Goal: Contribute content

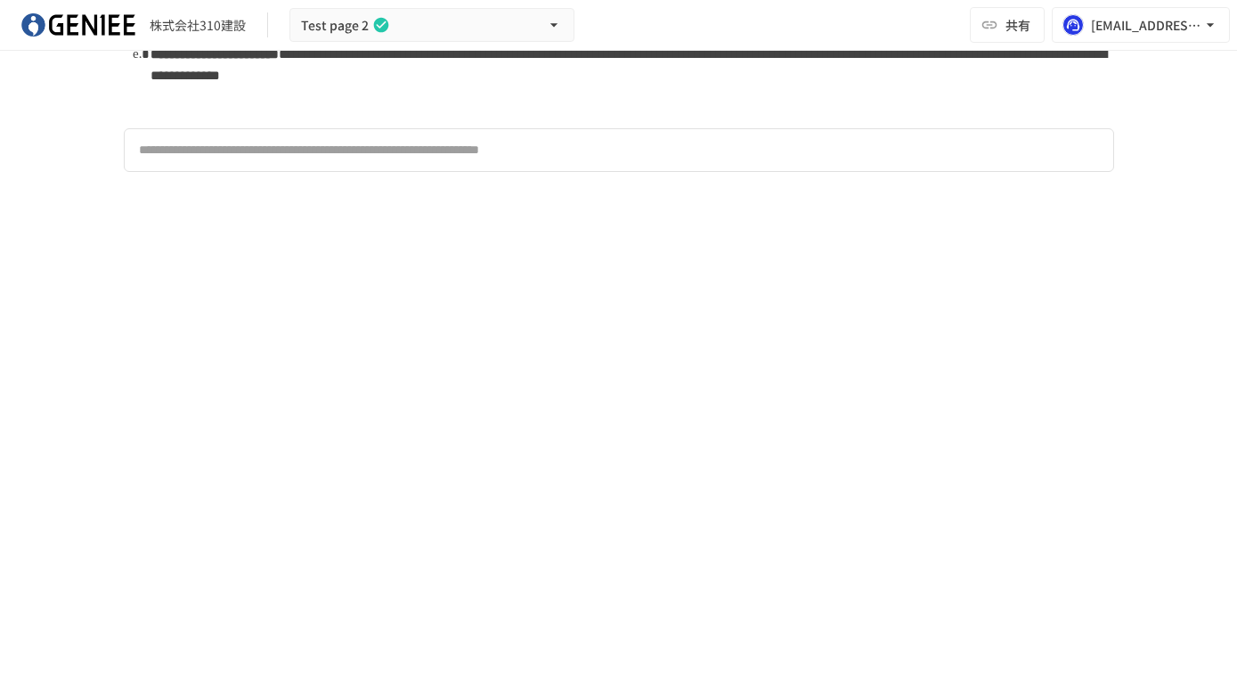
scroll to position [1561, 0]
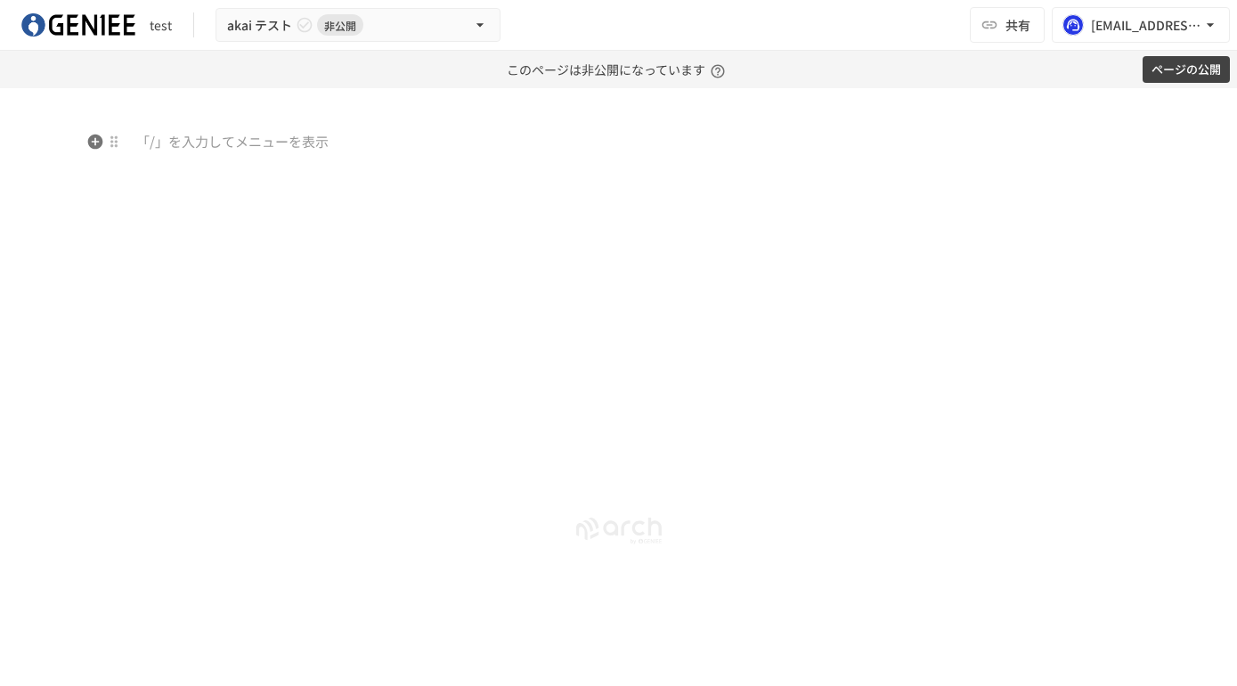
click at [219, 147] on p at bounding box center [619, 142] width 994 height 23
click at [97, 145] on icon "button" at bounding box center [94, 141] width 15 height 15
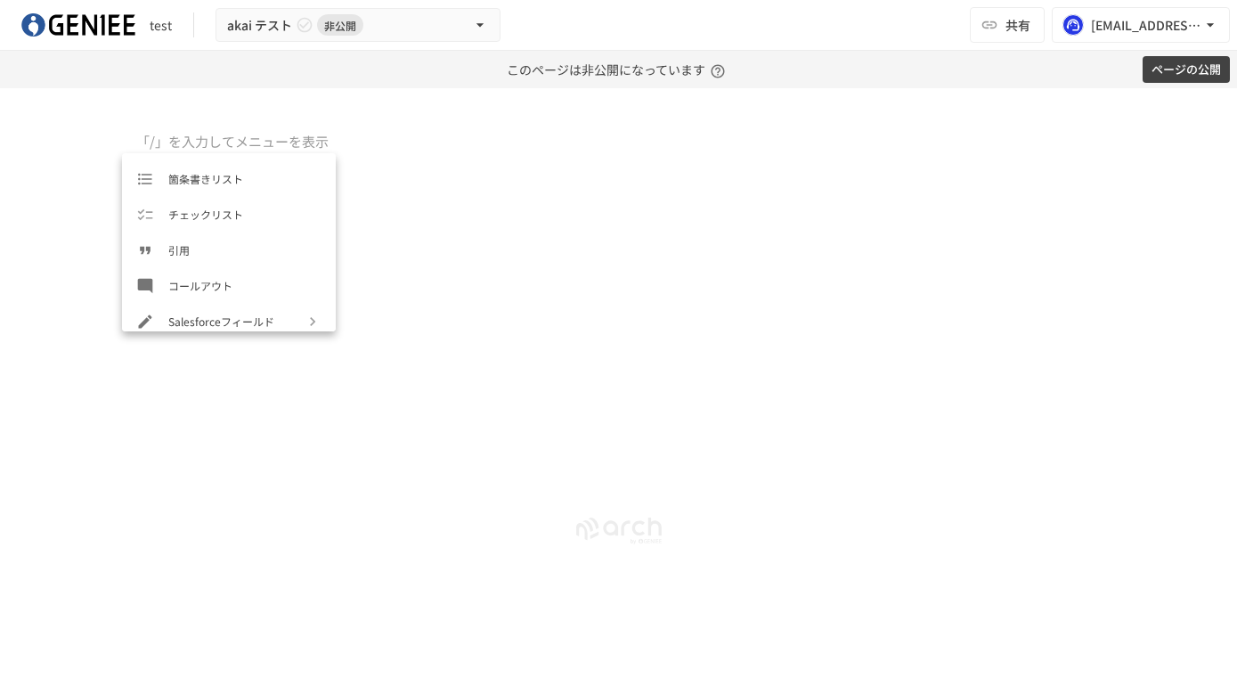
scroll to position [216, 0]
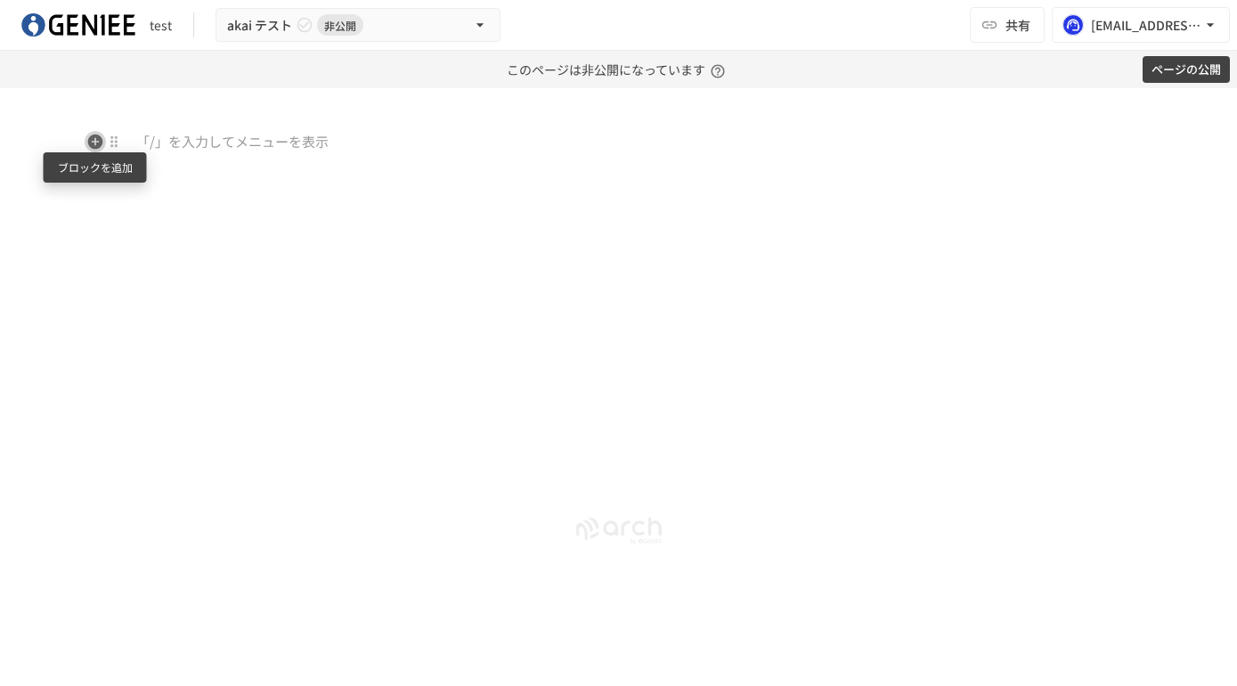
click at [96, 145] on icon "button" at bounding box center [94, 141] width 15 height 15
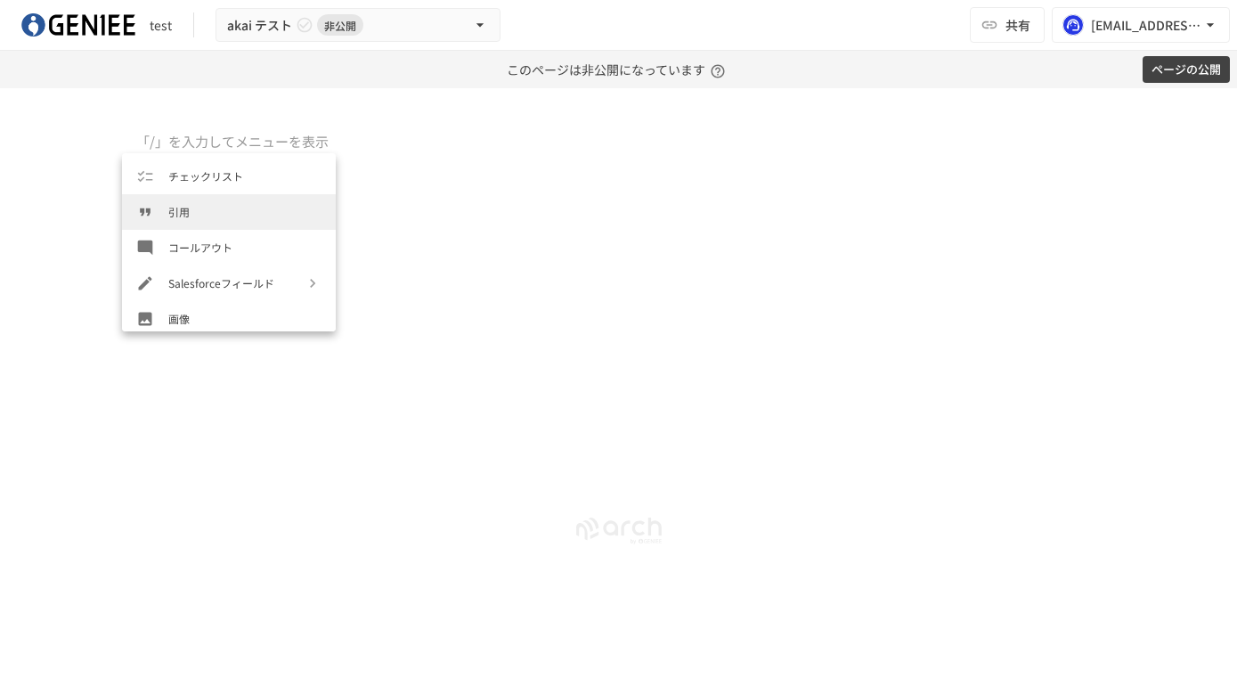
scroll to position [251, 0]
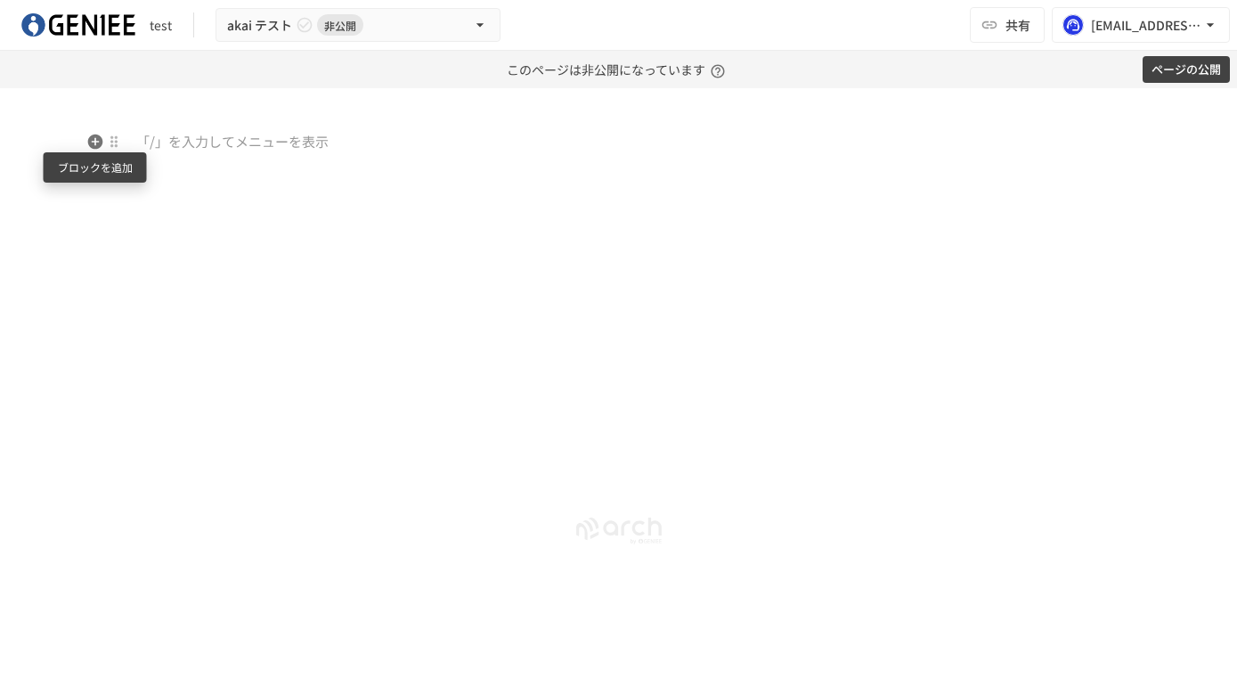
click at [88, 140] on icon "button" at bounding box center [94, 141] width 15 height 15
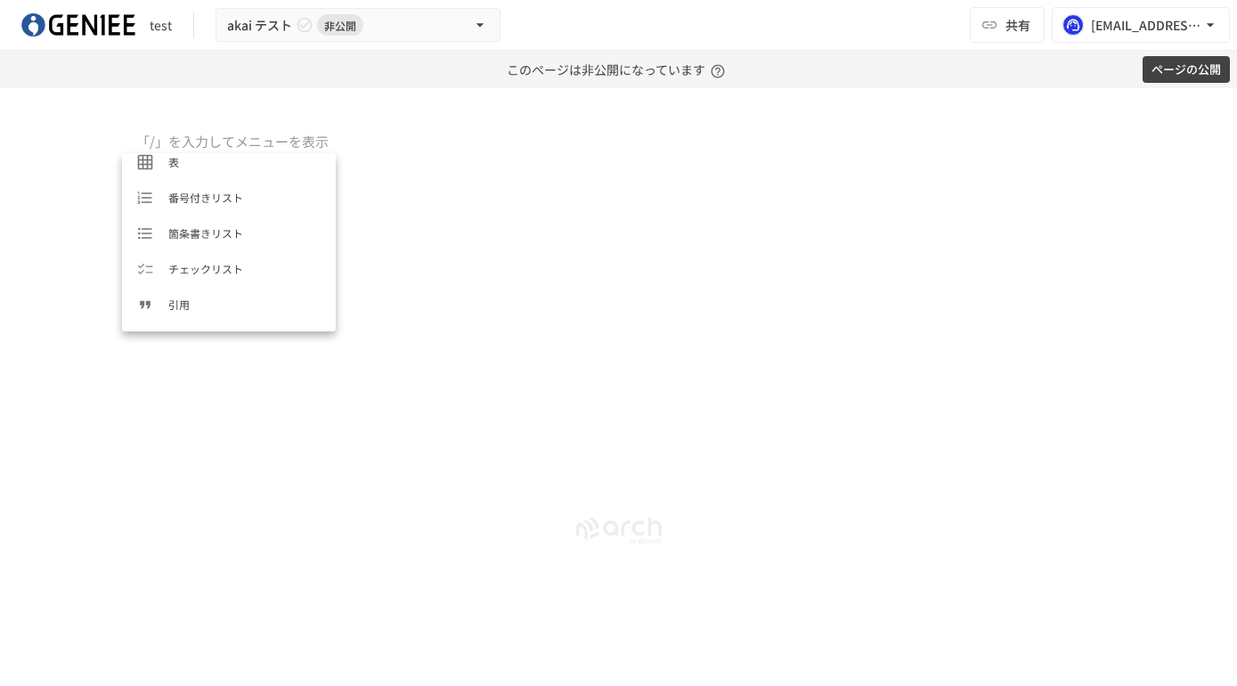
scroll to position [318, 0]
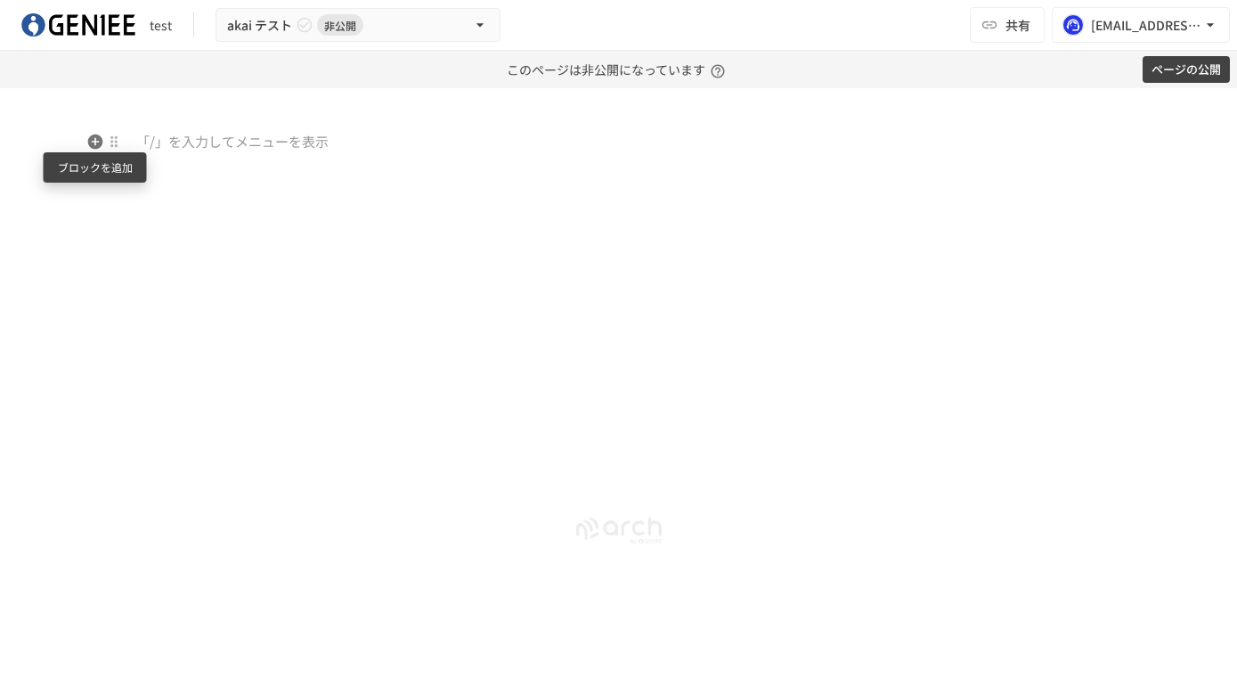
click at [99, 143] on icon "button" at bounding box center [94, 141] width 15 height 15
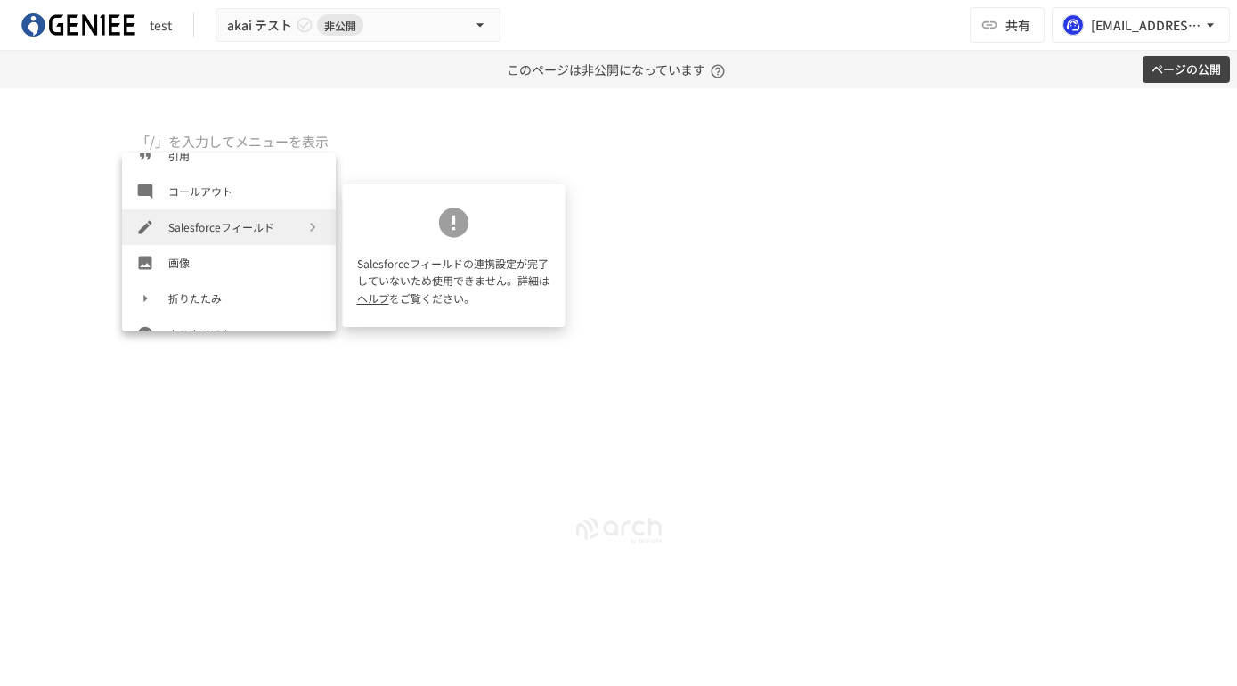
scroll to position [302, 0]
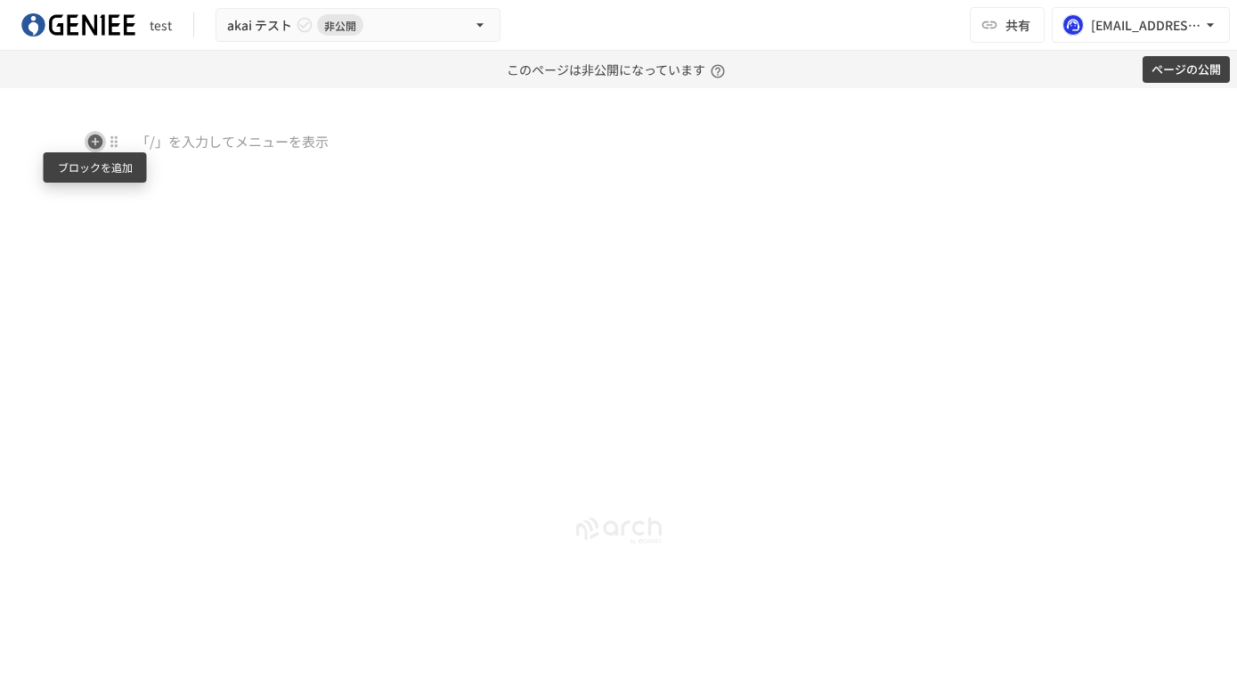
click at [90, 149] on icon "button" at bounding box center [95, 142] width 18 height 18
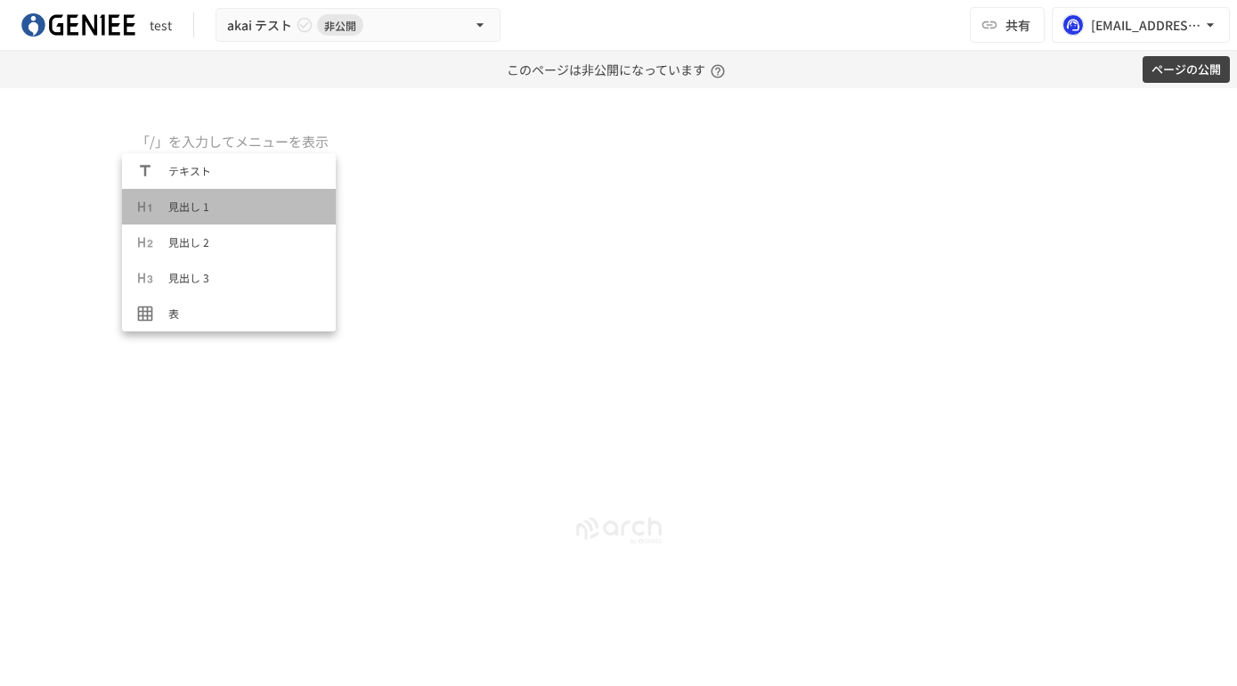
click at [181, 207] on span "見出し 1" at bounding box center [244, 206] width 153 height 17
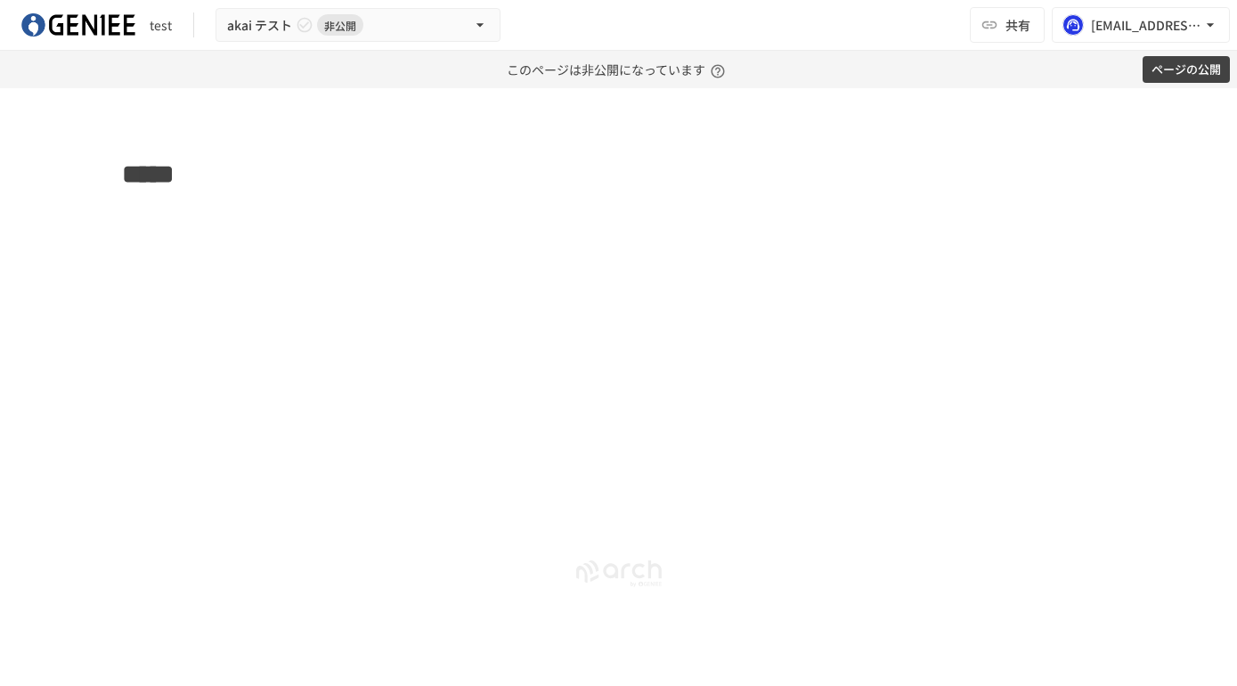
click at [289, 218] on div "*****" at bounding box center [619, 311] width 1087 height 319
click at [93, 216] on icon "button" at bounding box center [94, 215] width 15 height 15
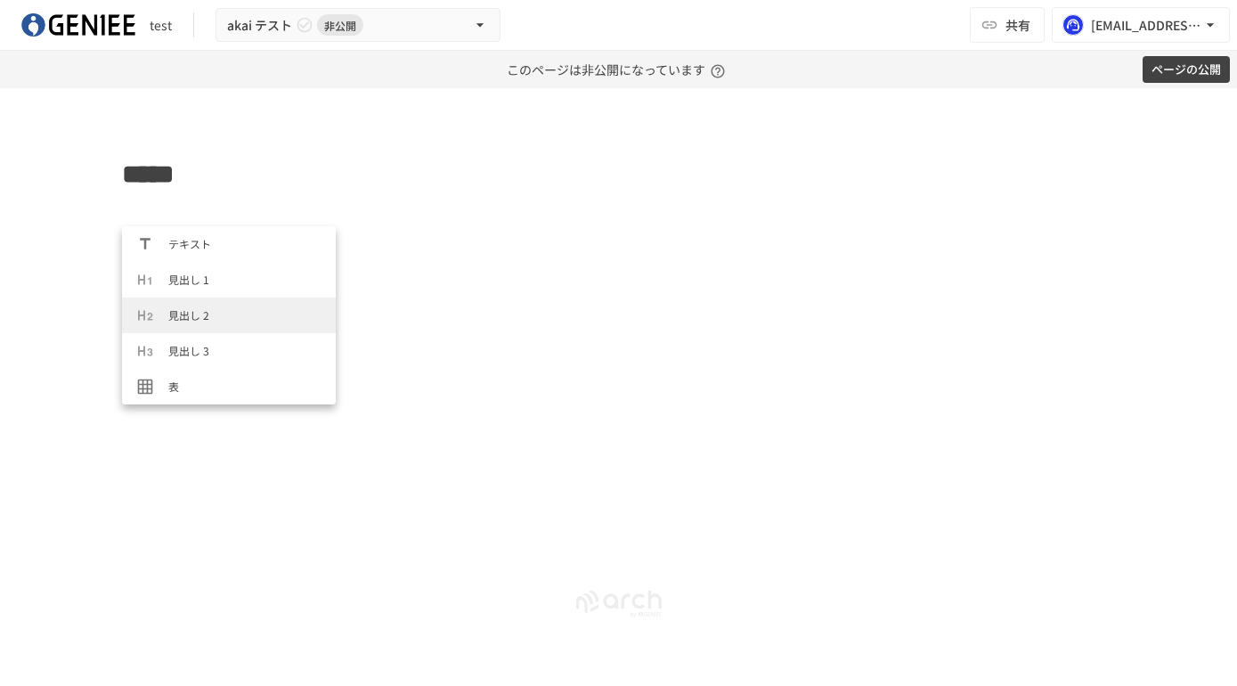
click at [189, 309] on span "見出し 2" at bounding box center [244, 314] width 153 height 17
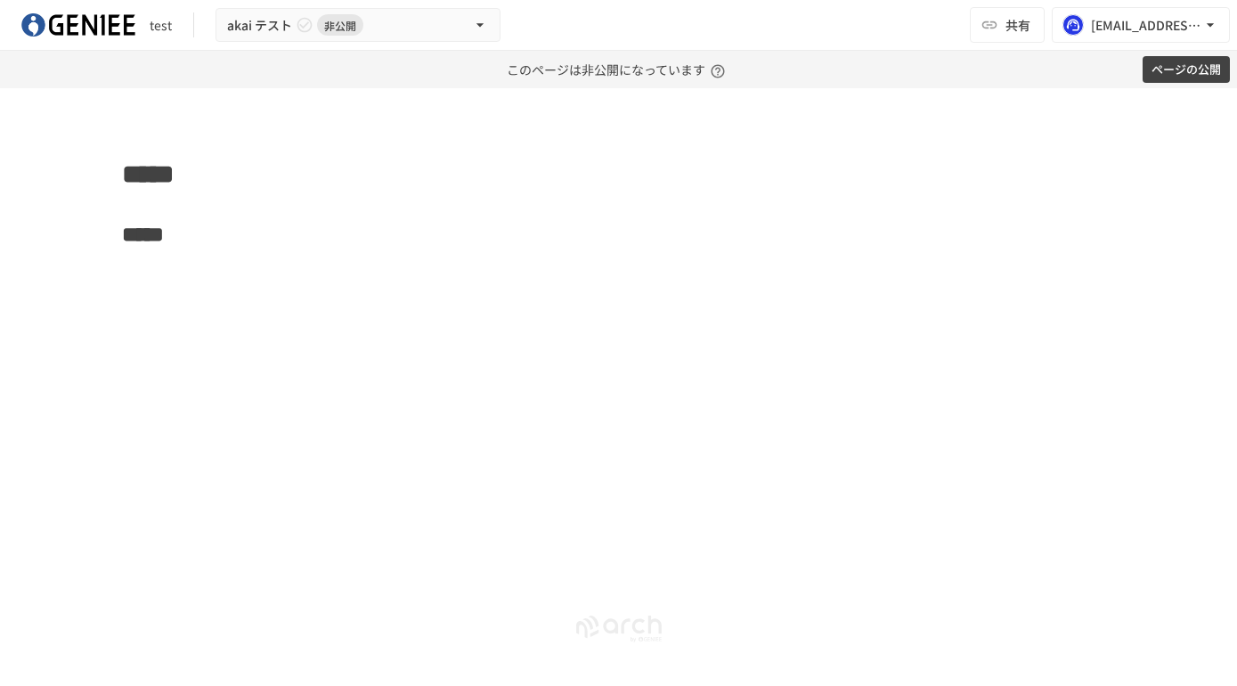
click at [296, 287] on div "***** *****" at bounding box center [619, 339] width 1087 height 374
click at [113, 179] on div at bounding box center [114, 174] width 14 height 14
click at [268, 131] on div at bounding box center [618, 343] width 1237 height 686
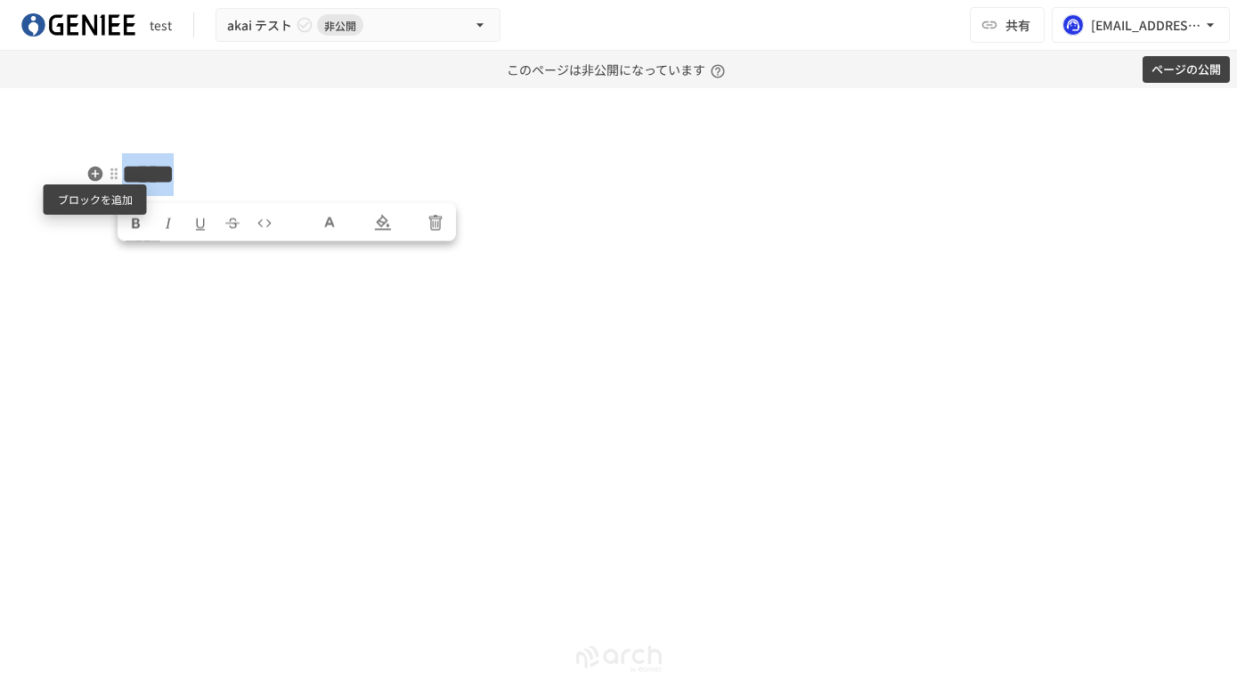
drag, startPoint x: 268, startPoint y: 167, endPoint x: 101, endPoint y: 174, distance: 167.6
click at [101, 174] on div "***** *****" at bounding box center [619, 354] width 1087 height 404
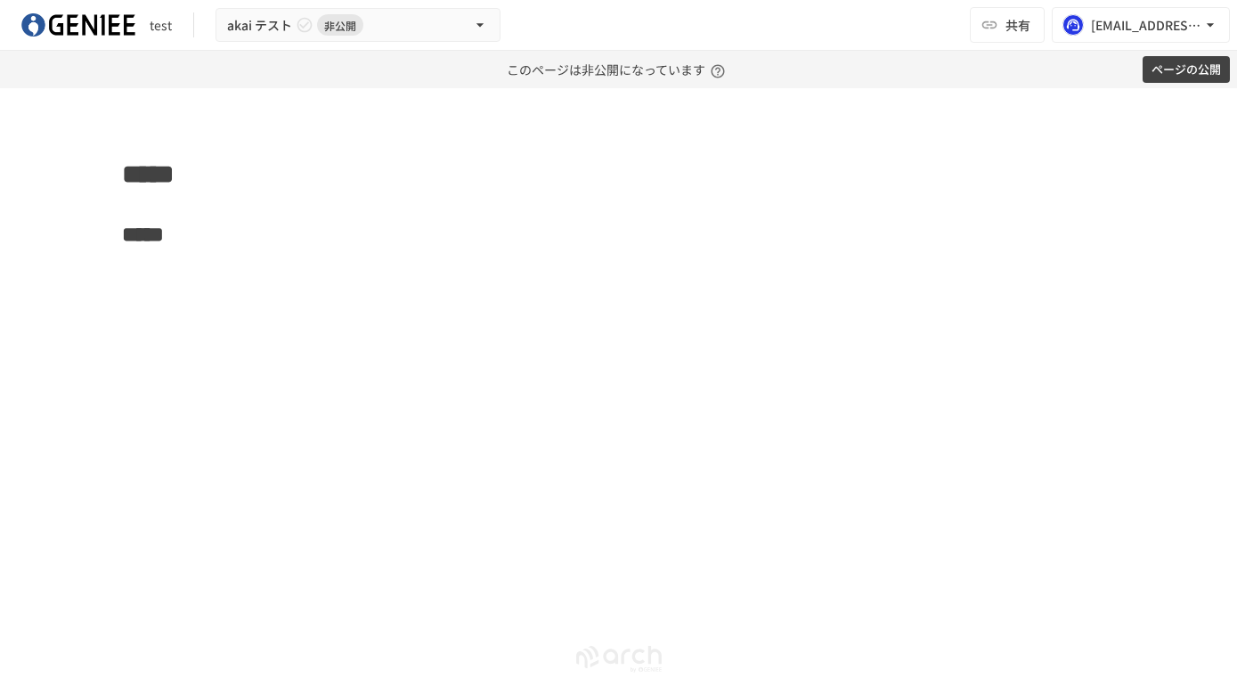
click at [270, 310] on div "***** *****" at bounding box center [619, 354] width 1087 height 404
click at [93, 270] on icon "button" at bounding box center [95, 270] width 18 height 18
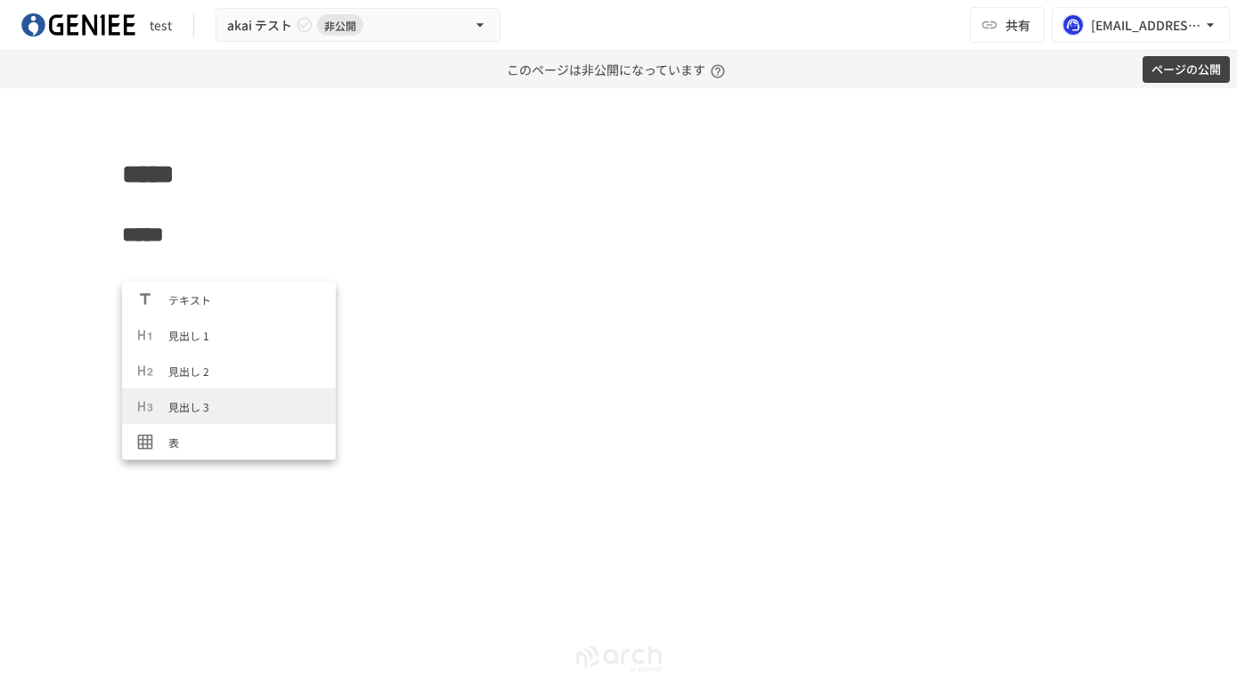
click at [185, 415] on li "見出し 3" at bounding box center [229, 406] width 214 height 36
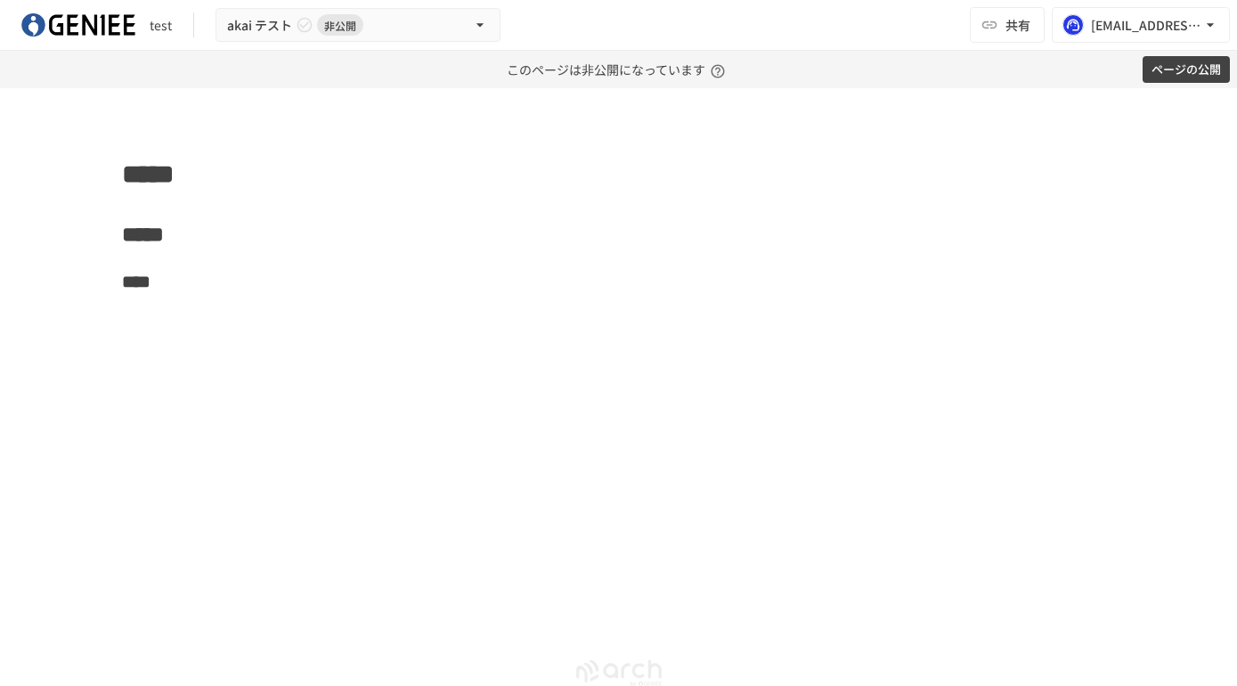
click at [96, 446] on div "***** ***** ****" at bounding box center [619, 361] width 1087 height 419
click at [94, 317] on icon "button" at bounding box center [95, 315] width 18 height 18
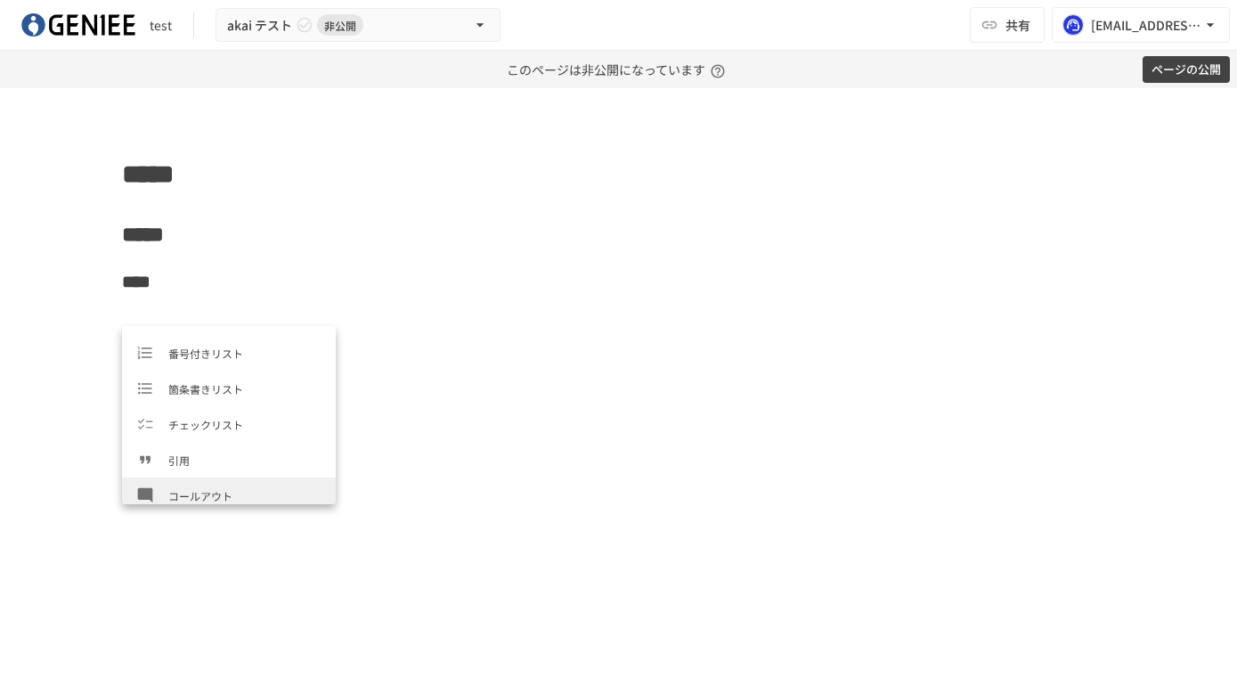
scroll to position [146, 0]
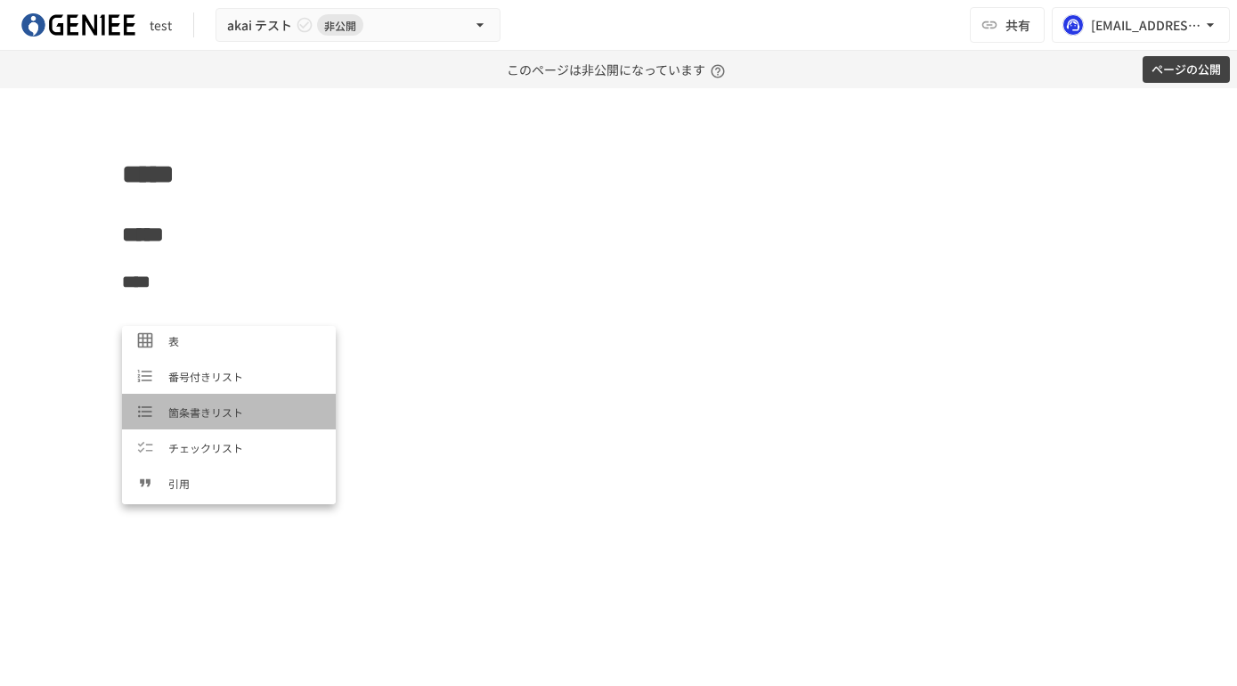
click at [191, 406] on span "箇条書きリスト" at bounding box center [244, 411] width 153 height 17
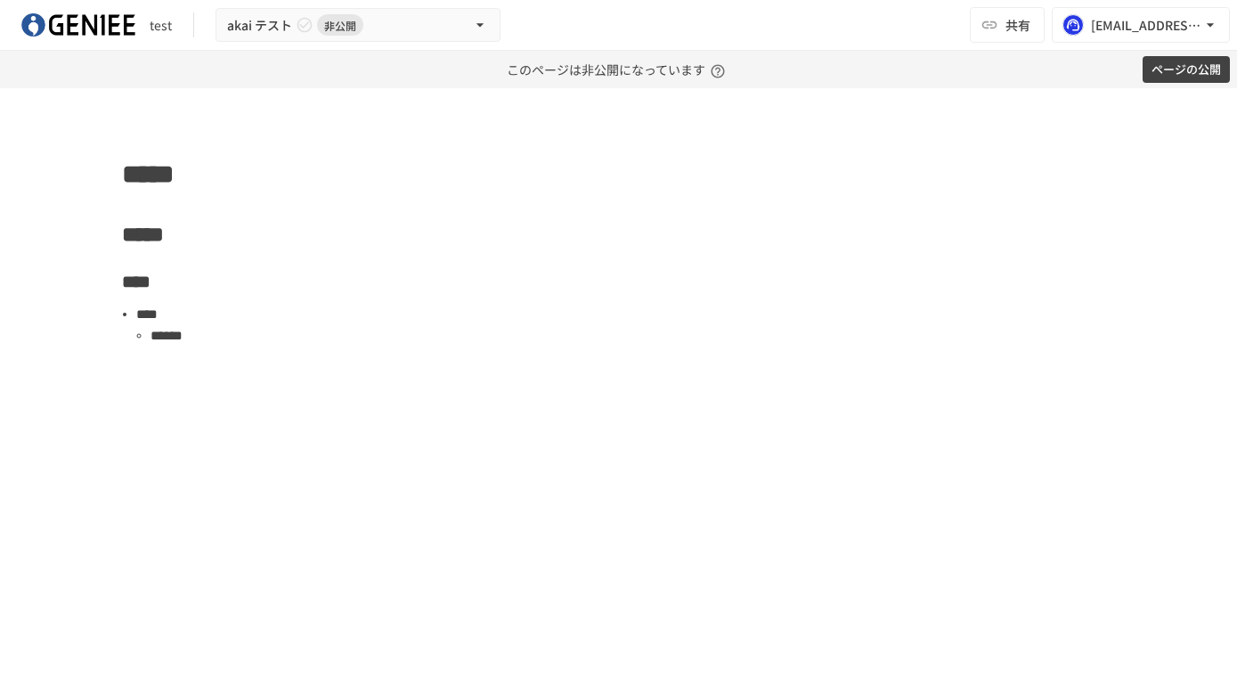
click at [188, 371] on div "***** ***** **** **** ******" at bounding box center [619, 382] width 1087 height 461
click at [87, 418] on icon "button" at bounding box center [95, 425] width 18 height 18
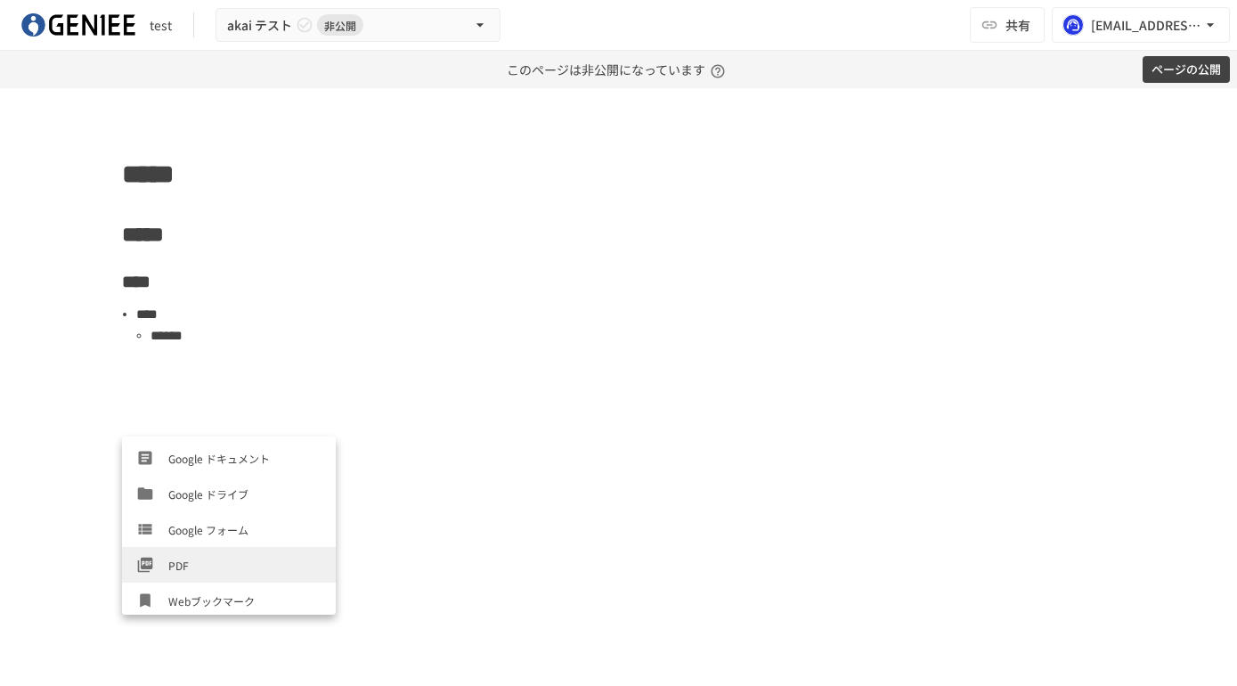
scroll to position [627, 0]
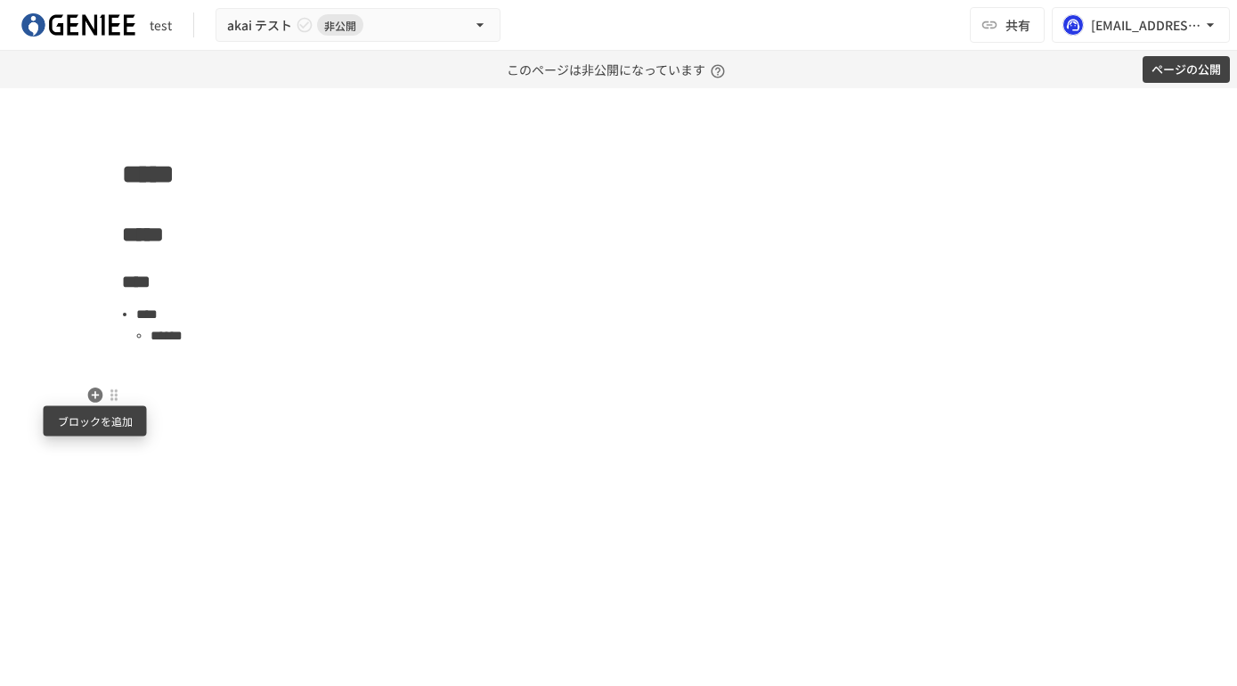
click at [96, 399] on icon "button" at bounding box center [94, 394] width 15 height 15
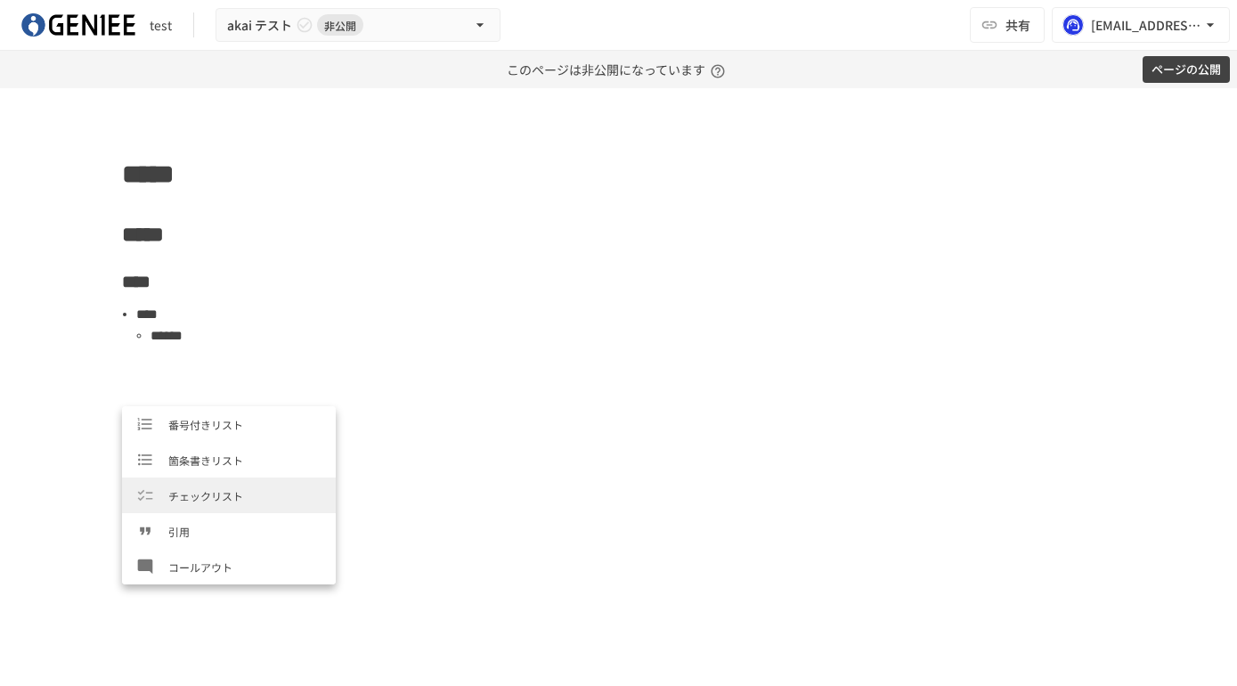
scroll to position [176, 0]
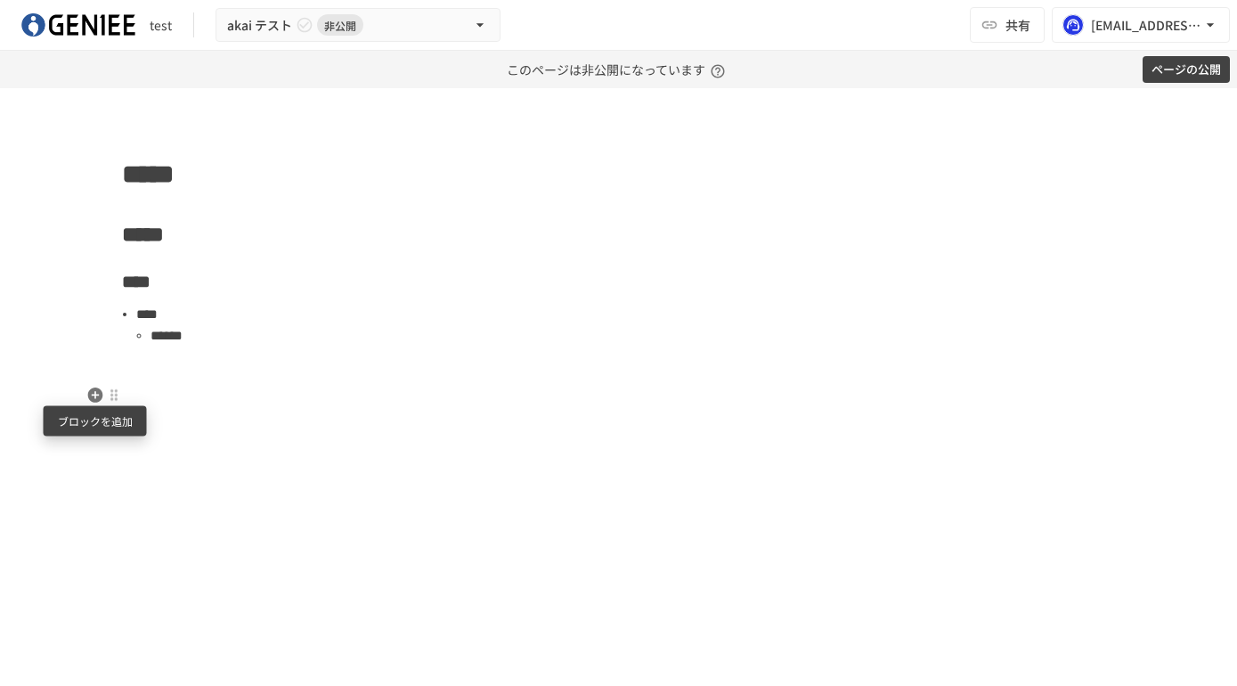
click at [88, 395] on icon "button" at bounding box center [94, 394] width 15 height 15
click at [131, 385] on p at bounding box center [619, 395] width 994 height 23
click at [96, 393] on icon "button" at bounding box center [94, 394] width 15 height 15
click at [94, 403] on button "button" at bounding box center [95, 394] width 21 height 21
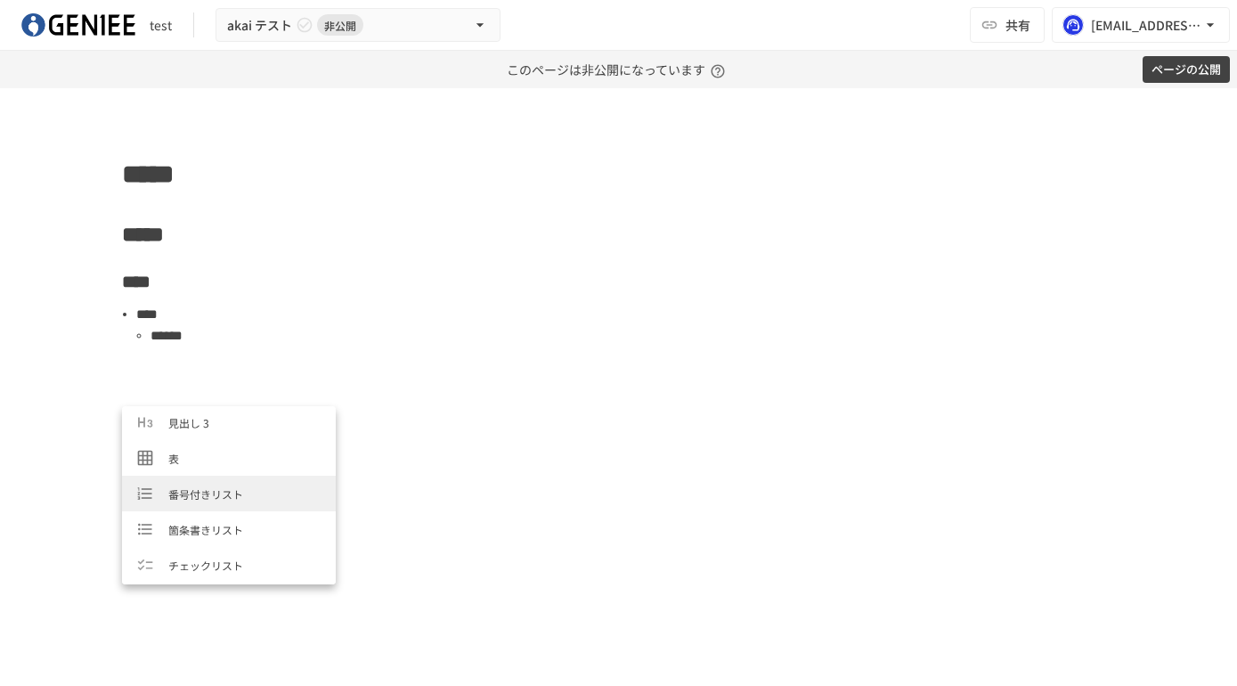
scroll to position [114, 0]
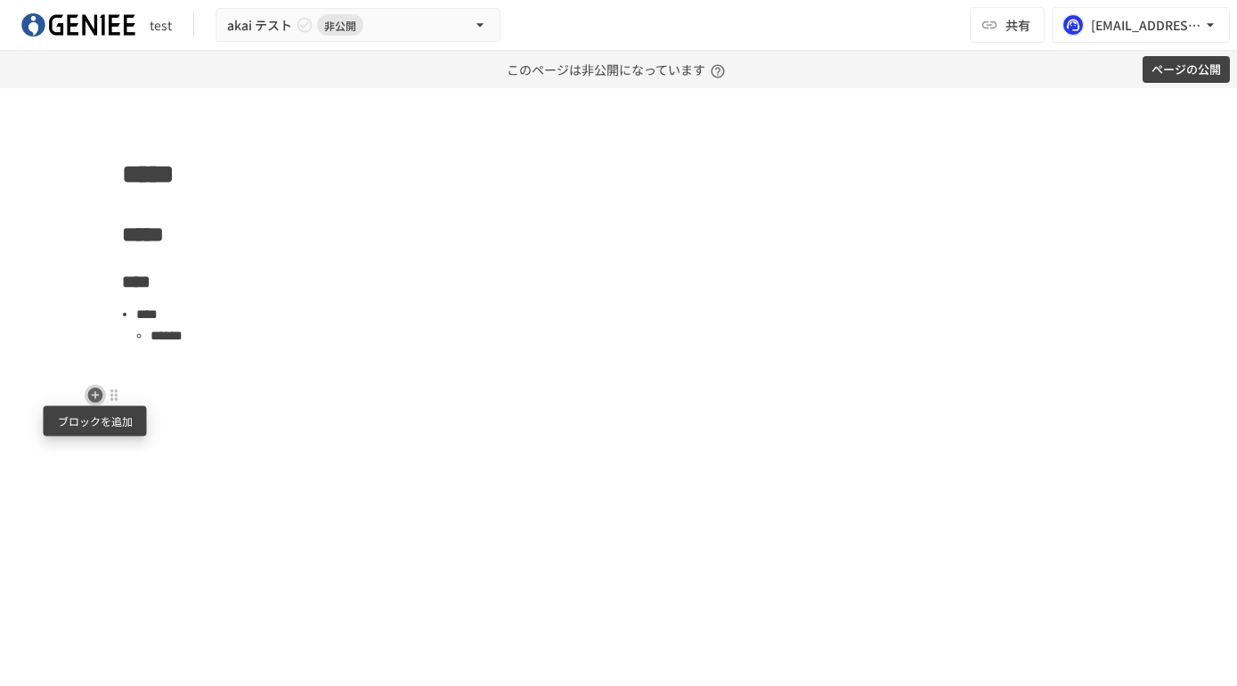
click at [94, 394] on icon "button" at bounding box center [95, 395] width 18 height 18
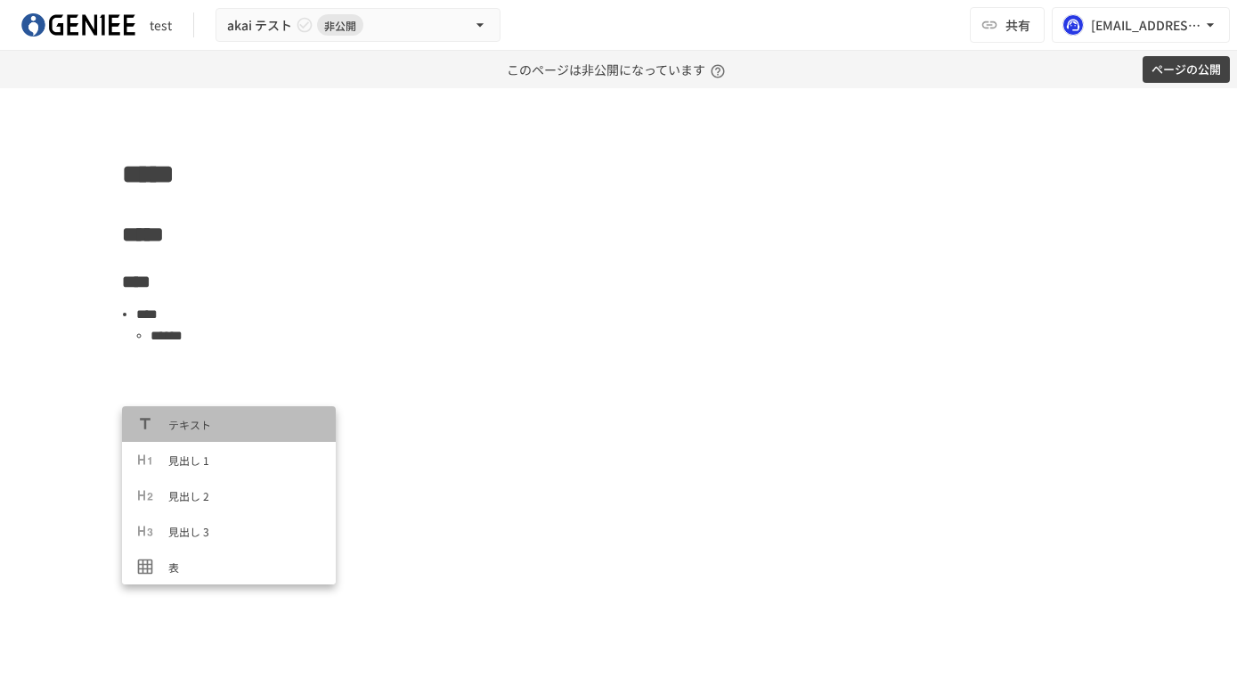
click at [176, 425] on span "テキスト" at bounding box center [244, 424] width 153 height 17
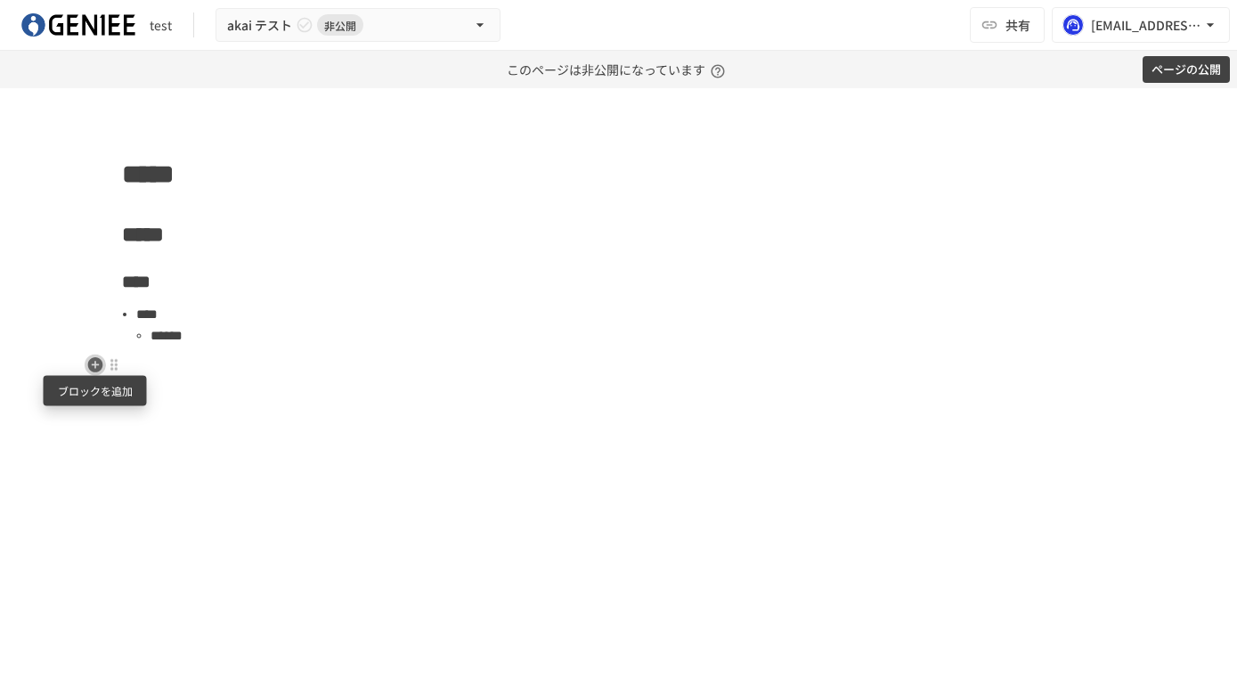
click at [100, 368] on icon "button" at bounding box center [94, 364] width 15 height 15
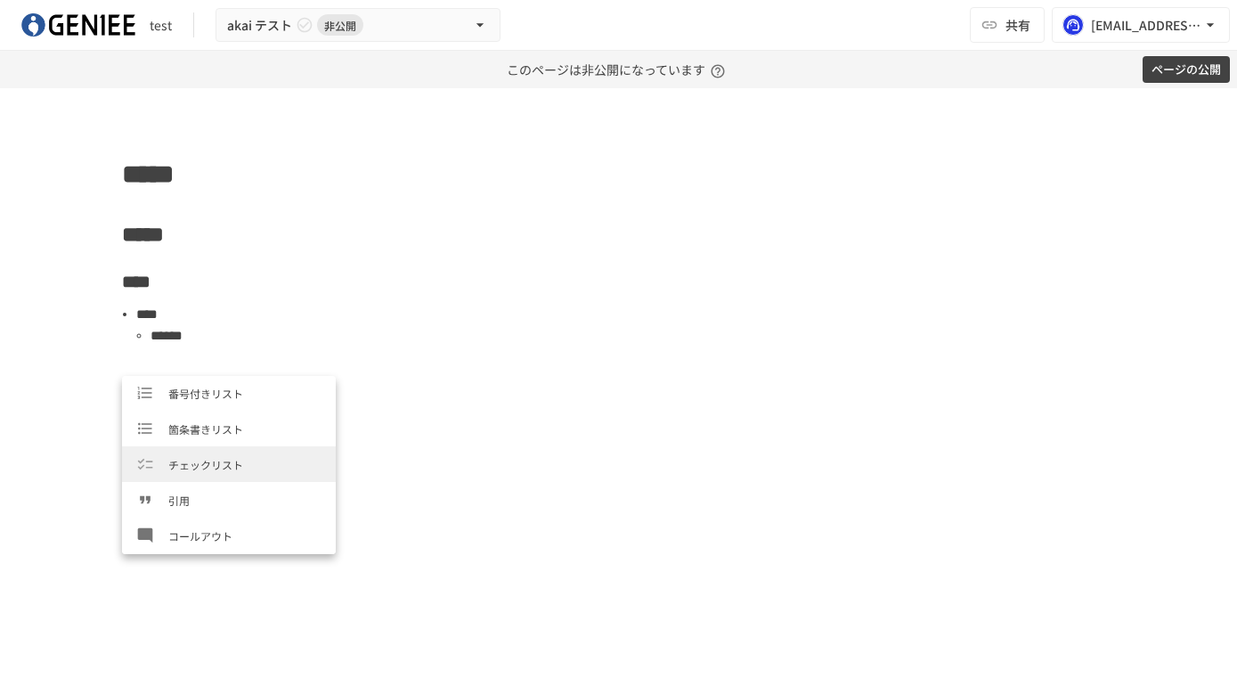
scroll to position [206, 0]
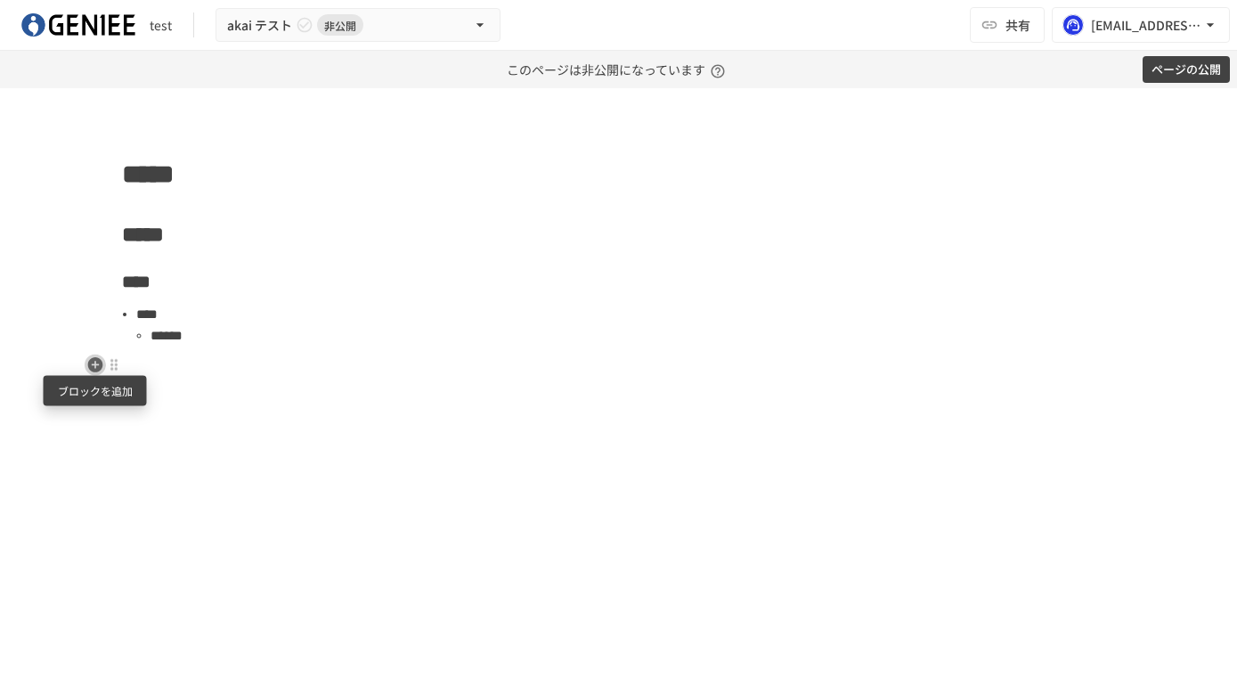
click at [95, 367] on icon "button" at bounding box center [94, 364] width 15 height 15
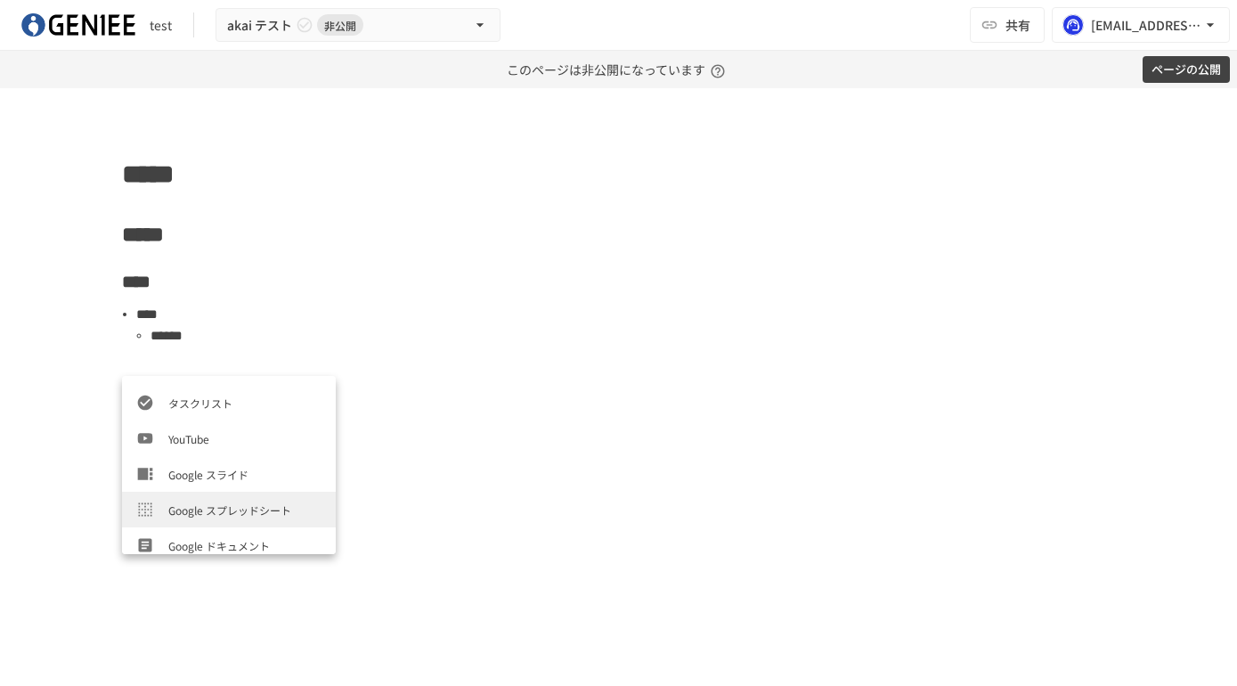
scroll to position [459, 0]
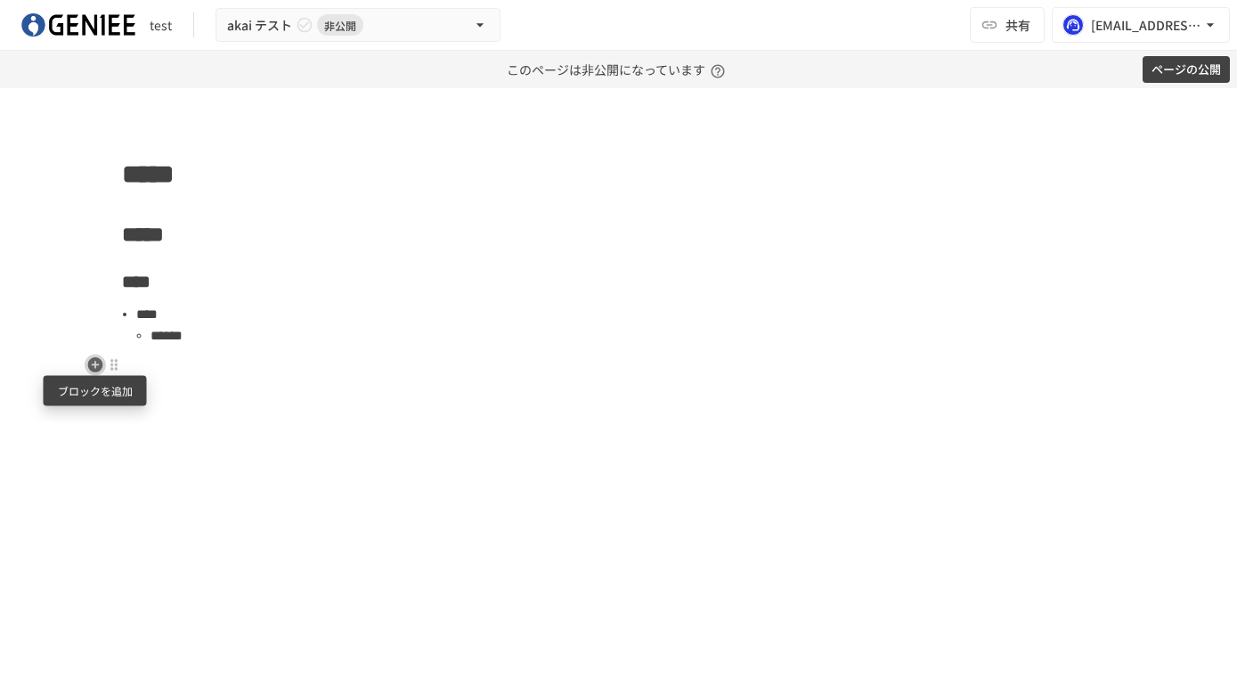
click at [99, 364] on icon "button" at bounding box center [94, 364] width 15 height 15
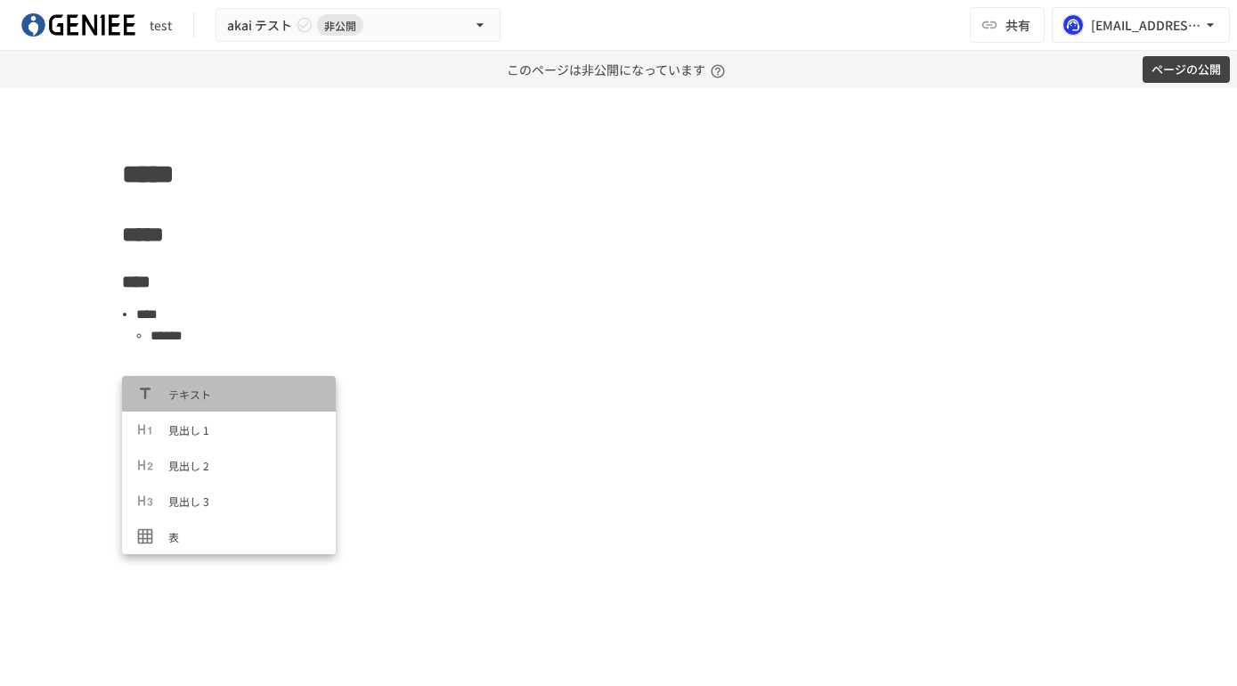
click at [203, 399] on span "テキスト" at bounding box center [244, 394] width 153 height 17
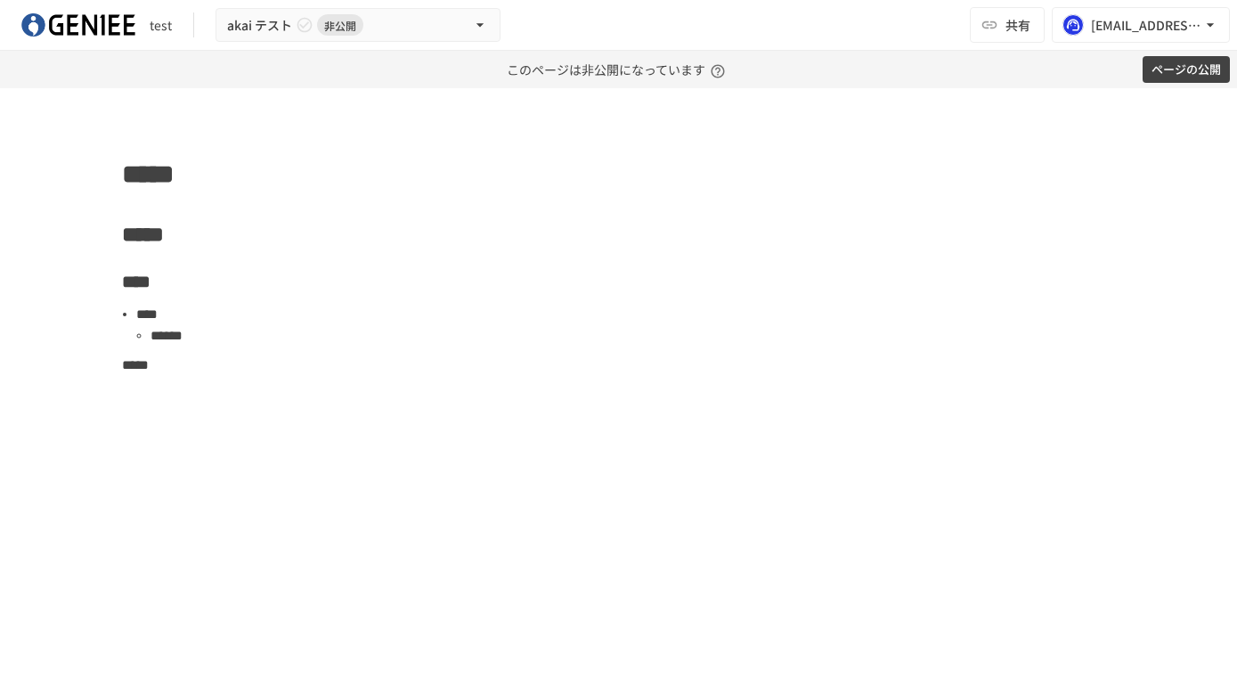
click at [322, 445] on div "***** ***** **** **** ****** *****" at bounding box center [619, 431] width 1087 height 559
click at [93, 365] on icon "button" at bounding box center [94, 364] width 15 height 15
click at [86, 391] on div "***** ***** **** **** ****** *****" at bounding box center [619, 309] width 1087 height 315
click at [92, 392] on icon "button" at bounding box center [94, 394] width 15 height 15
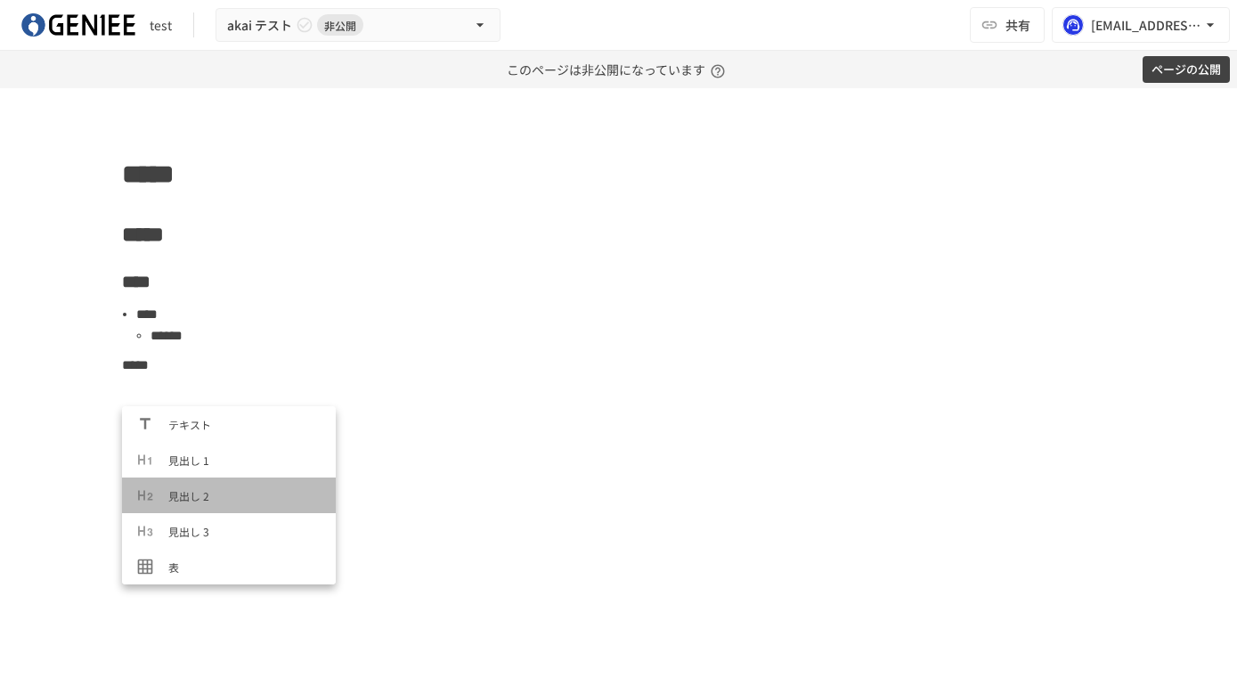
click at [172, 493] on span "見出し 2" at bounding box center [244, 495] width 153 height 17
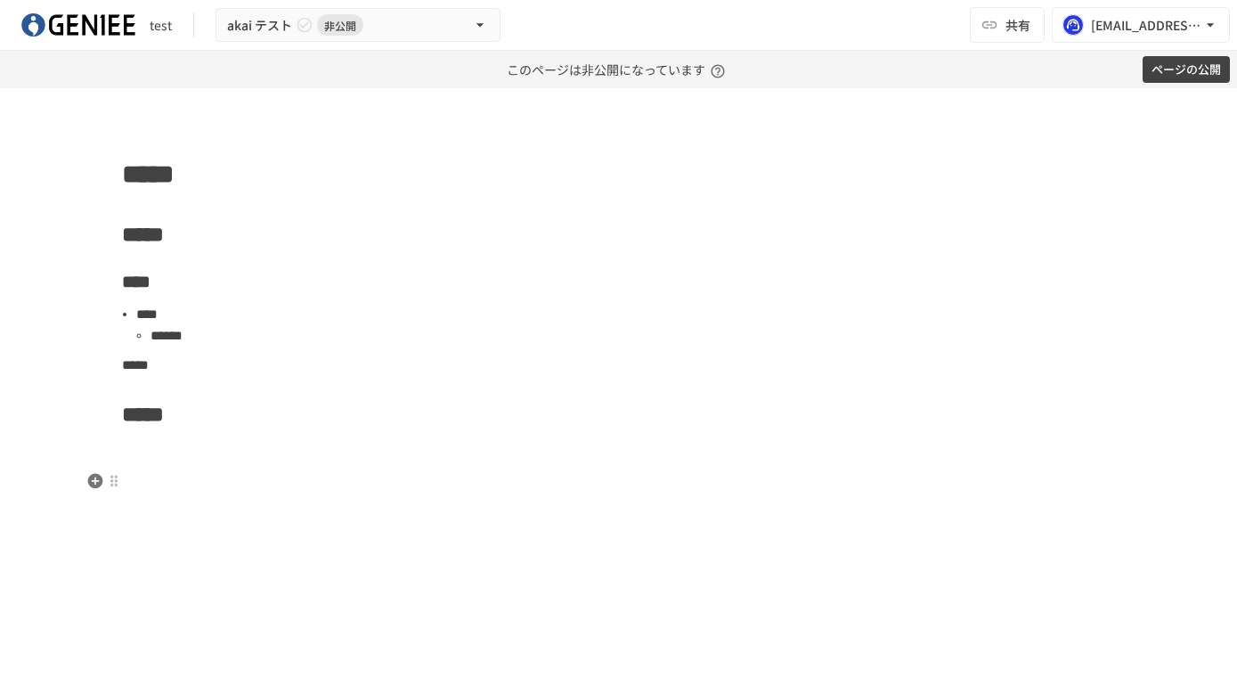
click at [339, 481] on p at bounding box center [619, 481] width 994 height 23
click at [95, 445] on icon "button" at bounding box center [94, 450] width 15 height 15
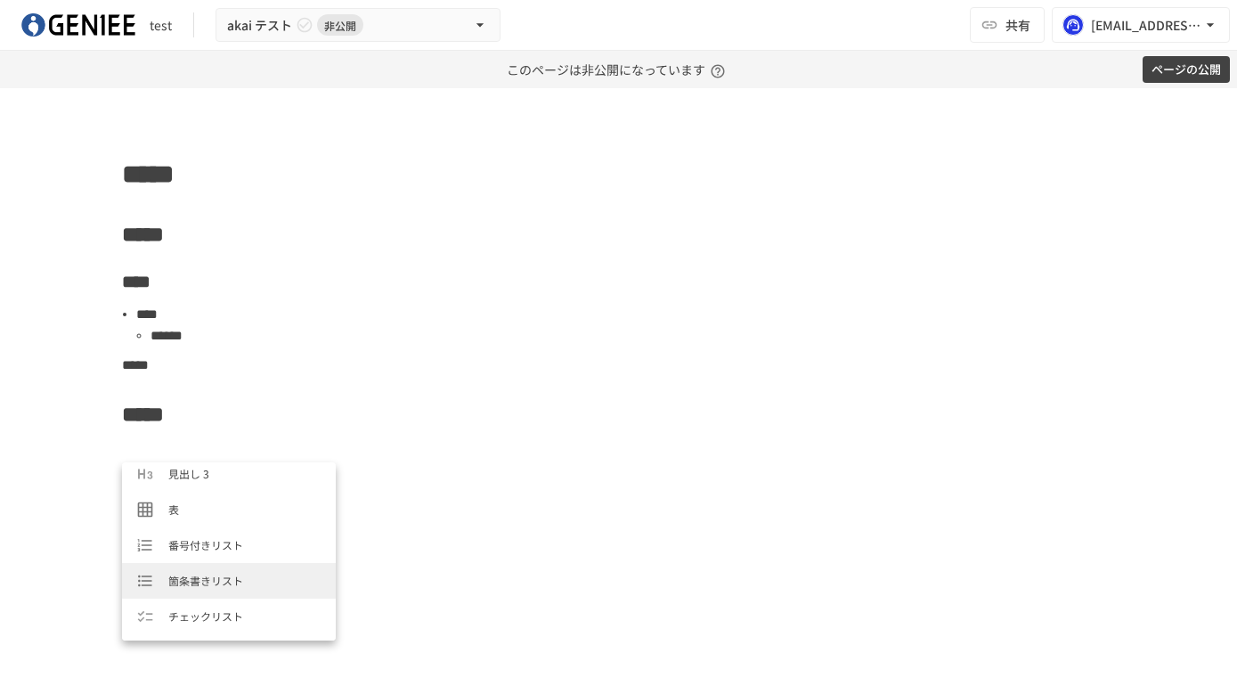
scroll to position [115, 0]
click at [165, 571] on div "Typeahead menu" at bounding box center [152, 579] width 32 height 18
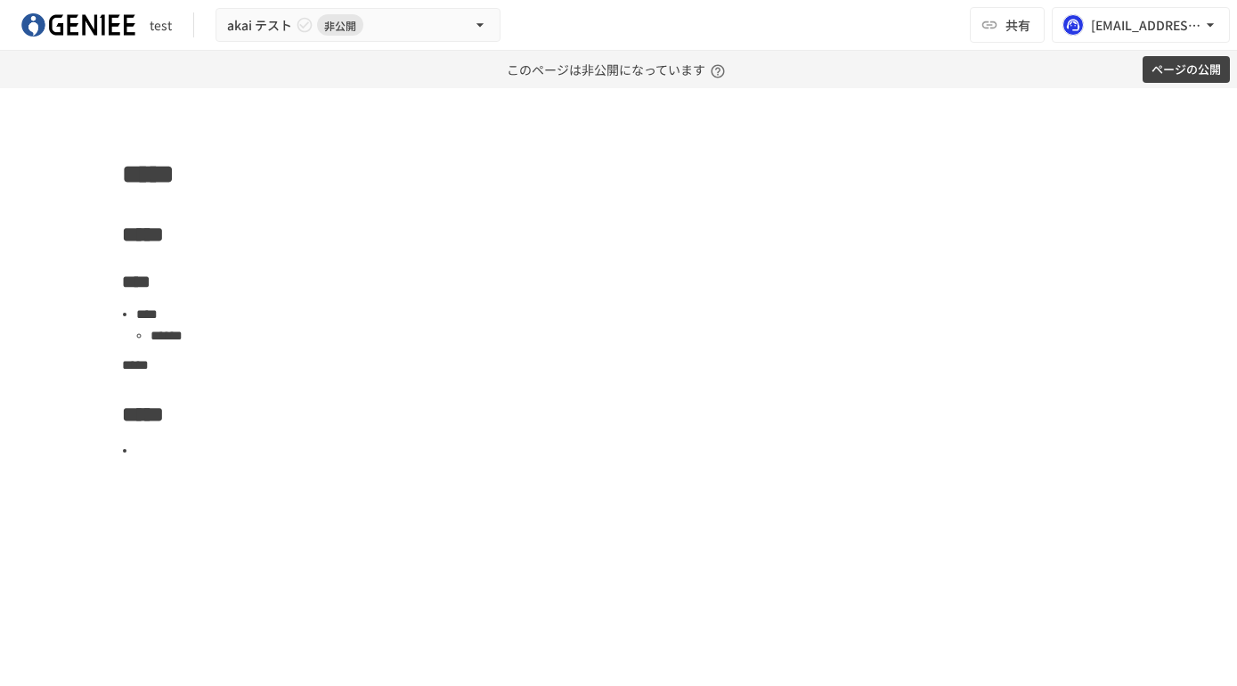
click at [165, 571] on div "***** ***** **** **** ****** ***** *****" at bounding box center [619, 459] width 1087 height 614
